Goal: Information Seeking & Learning: Learn about a topic

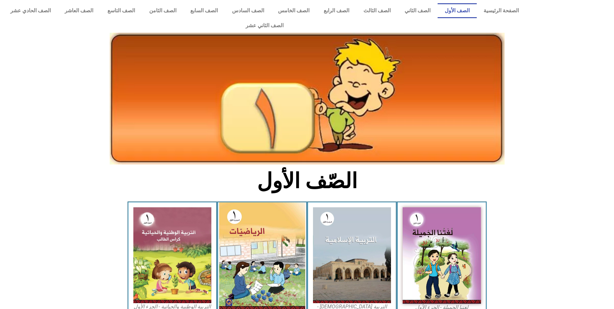
click at [261, 235] on img at bounding box center [262, 256] width 86 height 108
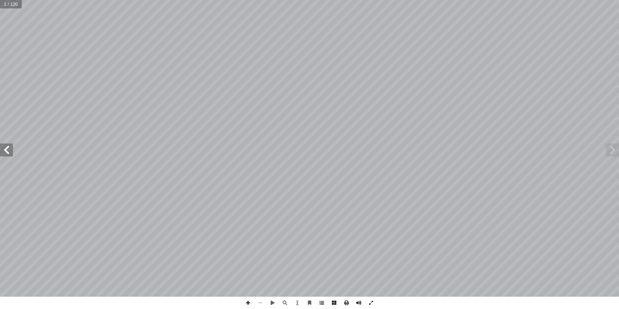
click at [323, 301] on span at bounding box center [322, 302] width 12 height 12
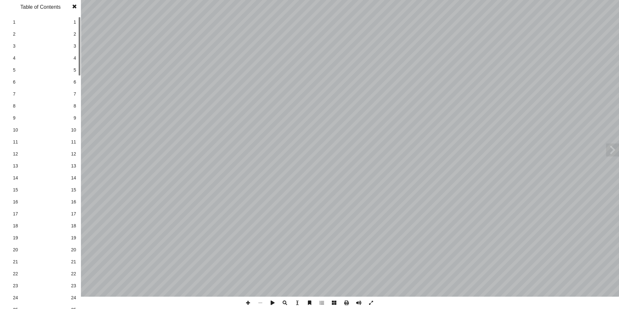
click at [75, 298] on span "24" at bounding box center [73, 297] width 5 height 7
click at [71, 5] on span at bounding box center [75, 6] width 12 height 13
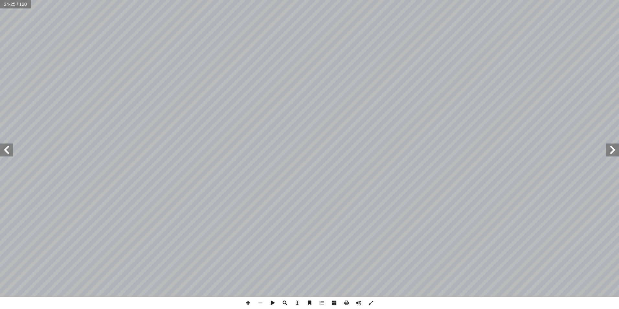
click at [609, 152] on span at bounding box center [612, 149] width 13 height 13
click at [250, 302] on span at bounding box center [248, 302] width 12 height 12
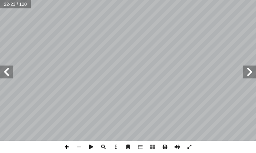
click at [66, 148] on span at bounding box center [67, 147] width 12 height 12
click at [8, 67] on span at bounding box center [6, 72] width 13 height 13
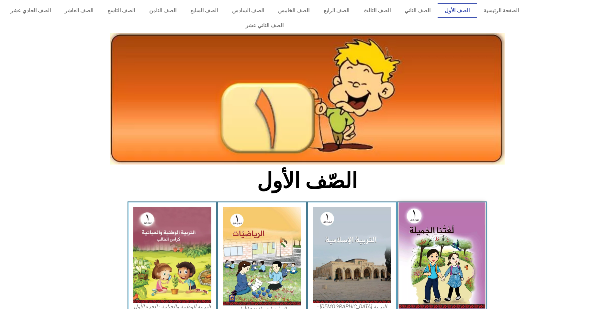
click at [425, 245] on img at bounding box center [442, 255] width 86 height 106
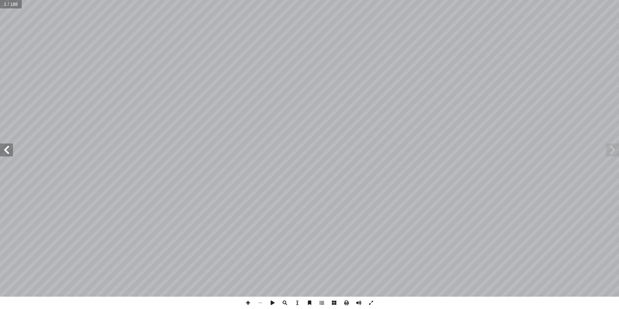
click at [5, 153] on span at bounding box center [6, 149] width 13 height 13
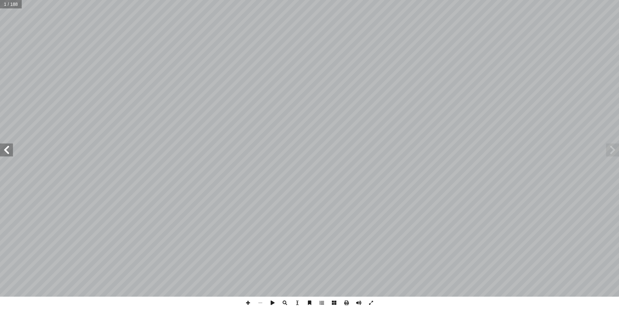
click at [5, 153] on span at bounding box center [6, 149] width 13 height 13
click at [5, 152] on span at bounding box center [6, 149] width 13 height 13
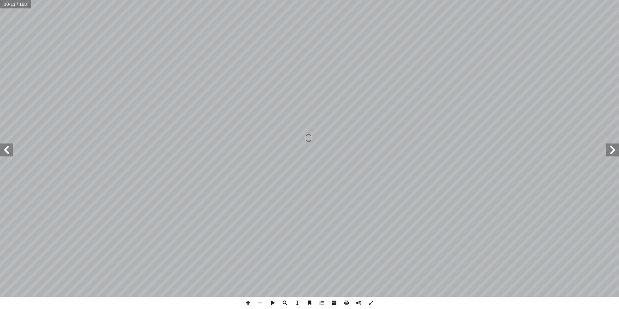
click at [5, 152] on span at bounding box center [6, 149] width 13 height 13
click at [7, 154] on span at bounding box center [6, 149] width 13 height 13
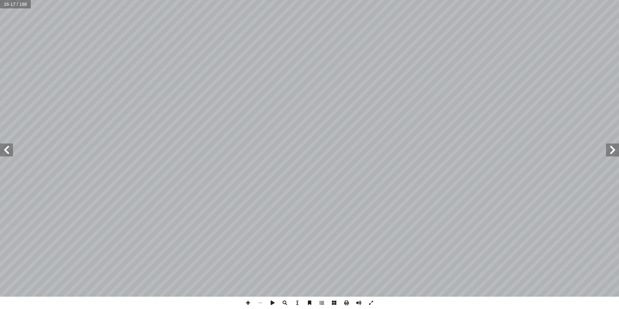
click at [7, 154] on span at bounding box center [6, 149] width 13 height 13
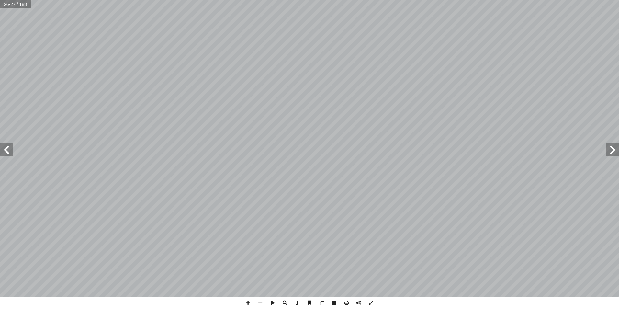
click at [4, 150] on span at bounding box center [6, 149] width 13 height 13
click at [10, 150] on span at bounding box center [6, 149] width 13 height 13
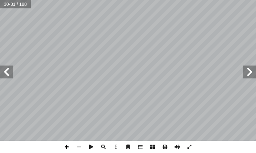
click at [68, 143] on span at bounding box center [67, 147] width 12 height 12
click at [55, 149] on div "دا دو دودا :) د لى ( ِ إ ا ُ ف َّ ر َ ع َ ت َ ن : ُ ظ ِ ف ْ ل َ ن : أ ا َ ر ْ ق…" at bounding box center [128, 76] width 256 height 153
click at [145, 0] on html "الصفحة الرئيسية الصف الأول الصف الثاني الصف الثالث الصف الرابع الصف الخامس الصف…" at bounding box center [128, 22] width 256 height 44
click at [256, 44] on html "الصفحة الرئيسية الصف الأول الصف الثاني الصف الثالث الصف الرابع الصف الخامس الصف…" at bounding box center [128, 22] width 256 height 44
